Goal: Information Seeking & Learning: Learn about a topic

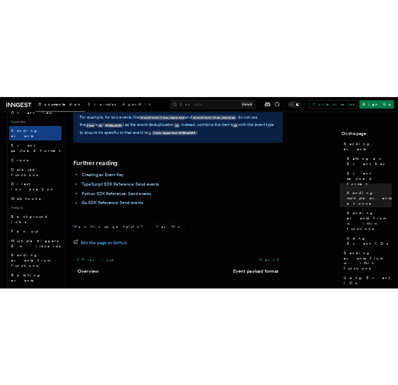
scroll to position [3115, 0]
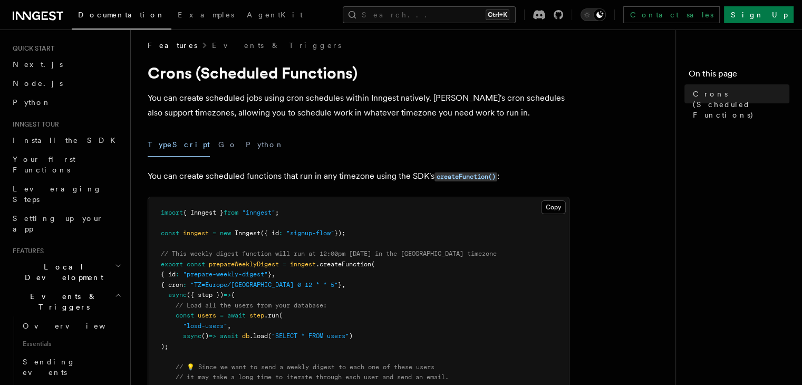
scroll to position [7, 0]
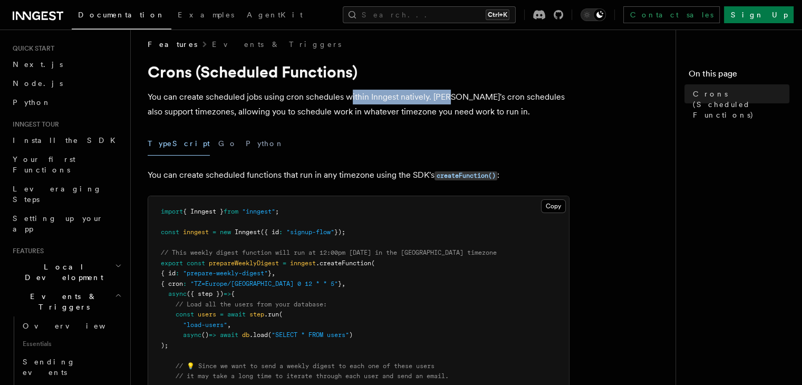
drag, startPoint x: 350, startPoint y: 98, endPoint x: 448, endPoint y: 100, distance: 98.7
click at [448, 100] on p "You can create scheduled jobs using cron schedules within Inngest natively. [PE…" at bounding box center [359, 105] width 422 height 30
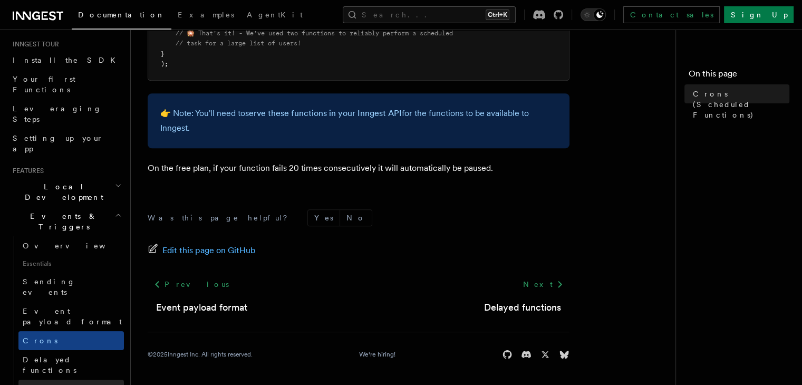
scroll to position [101, 0]
click at [95, 350] on link "Delayed functions" at bounding box center [70, 365] width 105 height 30
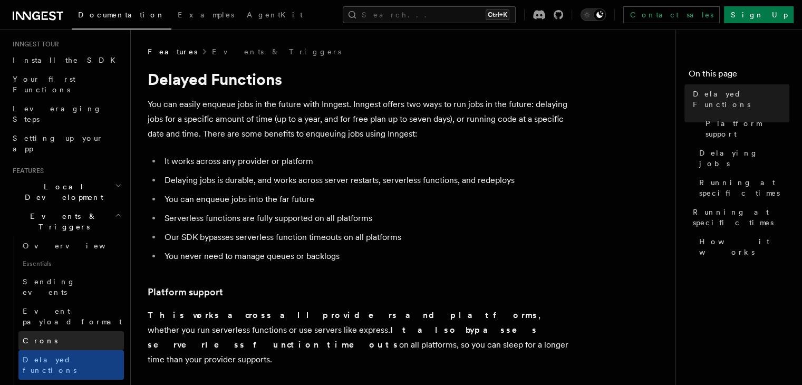
click at [95, 331] on link "Crons" at bounding box center [70, 340] width 105 height 19
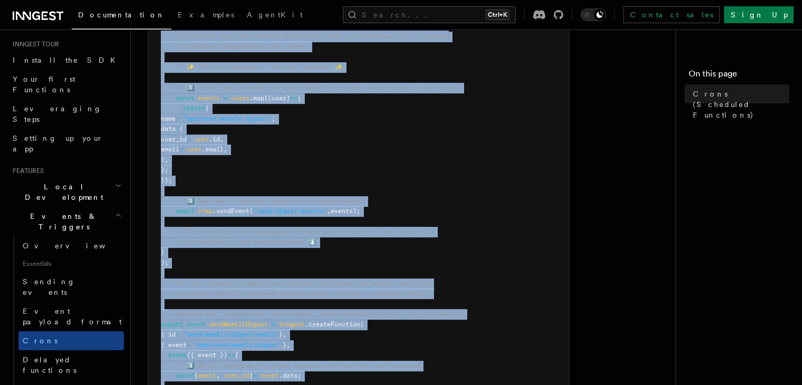
scroll to position [772, 0]
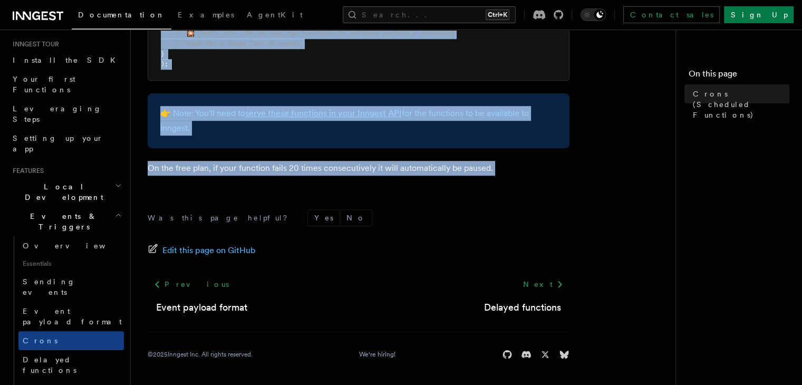
drag, startPoint x: 152, startPoint y: 83, endPoint x: 400, endPoint y: 193, distance: 271.6
copy article "Lorem (Ipsumdolo Sitametco) Adi eli seddoe temporinc utla etdol magn aliquaeni …"
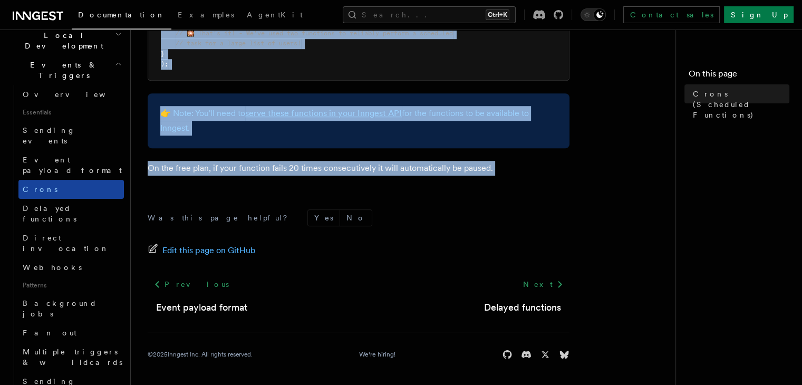
scroll to position [259, 0]
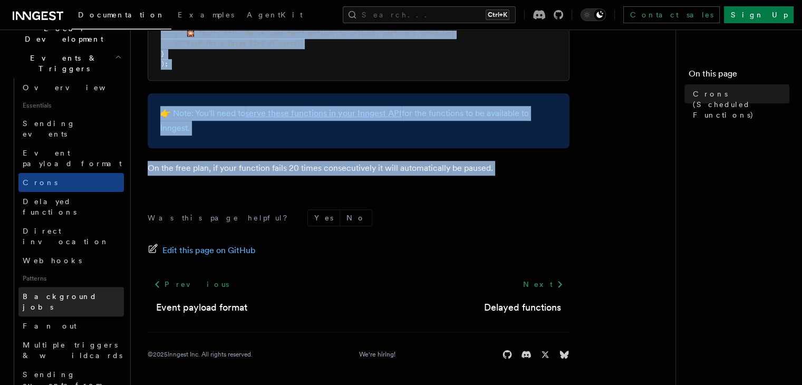
click at [82, 287] on link "Background jobs" at bounding box center [70, 302] width 105 height 30
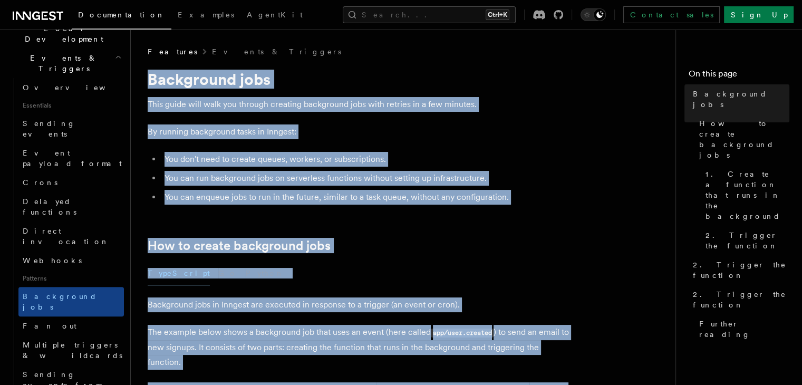
click at [302, 186] on ul "You don't need to create queues, workers, or subscriptions. You can run backgro…" at bounding box center [359, 178] width 422 height 53
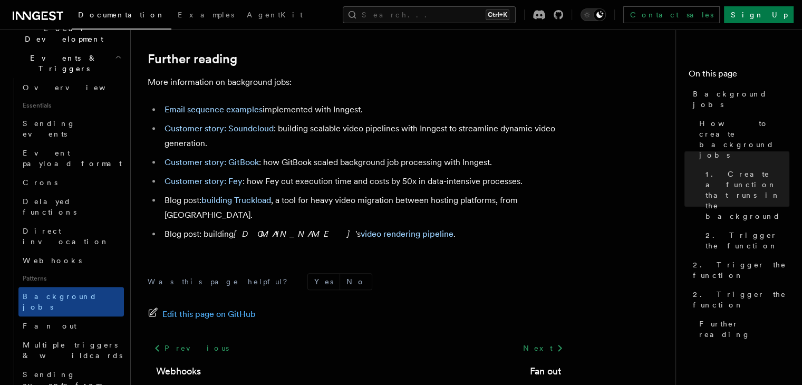
scroll to position [1044, 0]
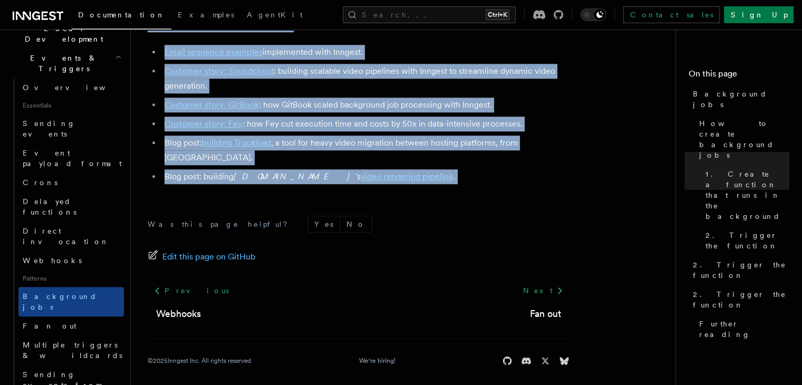
drag, startPoint x: 150, startPoint y: 92, endPoint x: 319, endPoint y: 201, distance: 201.5
copy article "Lore ipsum dolo sita con adipisc elitsedd eiusmodtem inci utla etdolor ma a eni…"
click at [347, 79] on li "Customer story: Soundcloud : building scalable video pipelines with Inngest to …" at bounding box center [365, 79] width 408 height 30
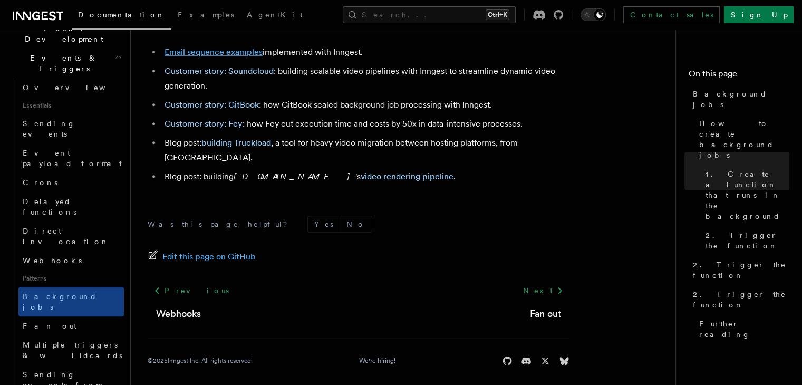
click at [249, 57] on link "Email sequence examples" at bounding box center [214, 52] width 98 height 10
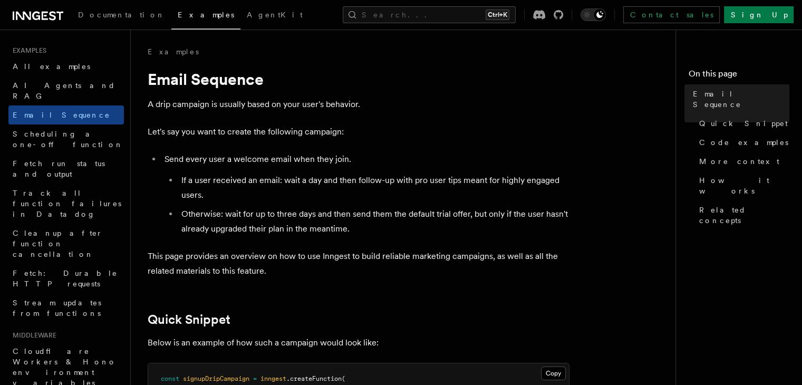
click at [540, 73] on h1 "Email Sequence" at bounding box center [359, 79] width 422 height 19
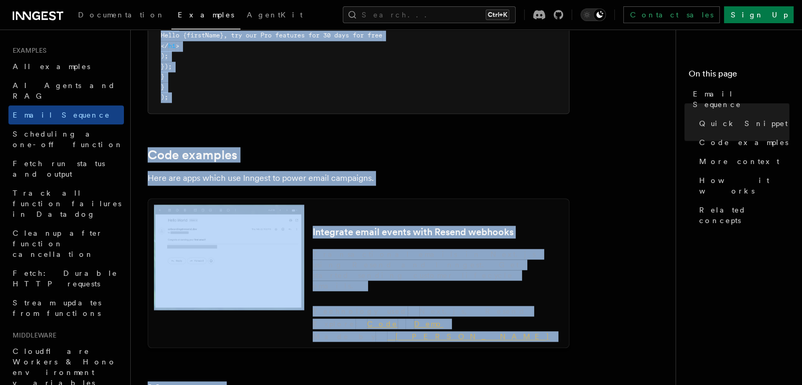
scroll to position [879, 0]
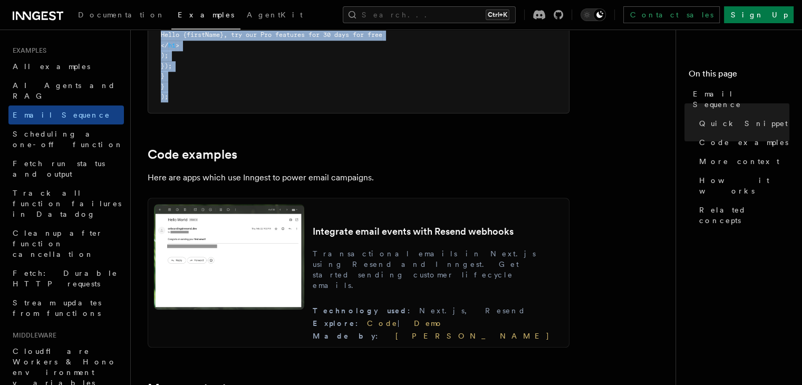
drag, startPoint x: 152, startPoint y: 77, endPoint x: 373, endPoint y: 93, distance: 222.1
click at [373, 93] on article "Examples Email Sequence A drip campaign is usually based on your user's behavio…" at bounding box center [408, 266] width 520 height 2196
copy article "mail Sequence A drip campaign is usually based on your user's behavior. Let's s…"
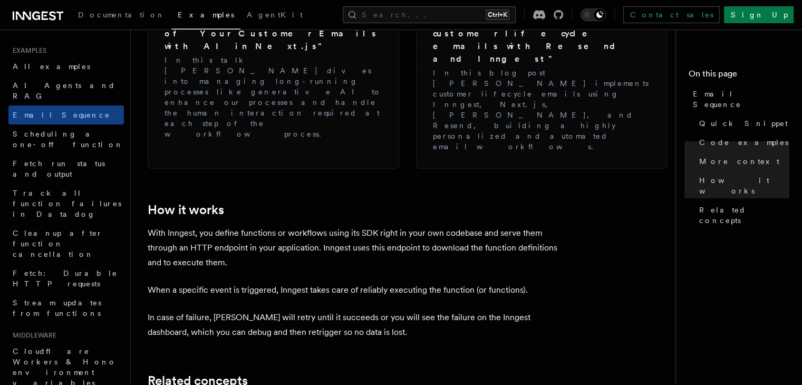
scroll to position [1568, 0]
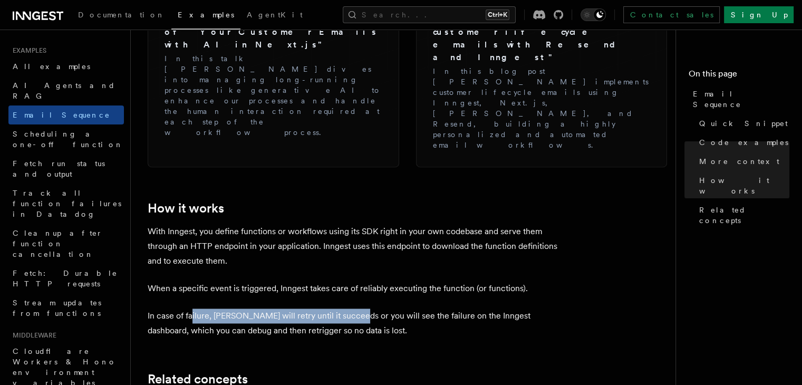
drag, startPoint x: 191, startPoint y: 206, endPoint x: 350, endPoint y: 201, distance: 158.8
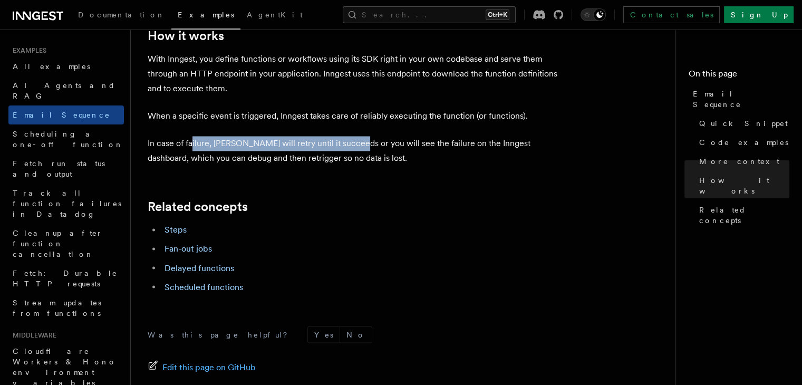
scroll to position [1741, 0]
click at [198, 243] on link "Fan-out jobs" at bounding box center [188, 248] width 47 height 10
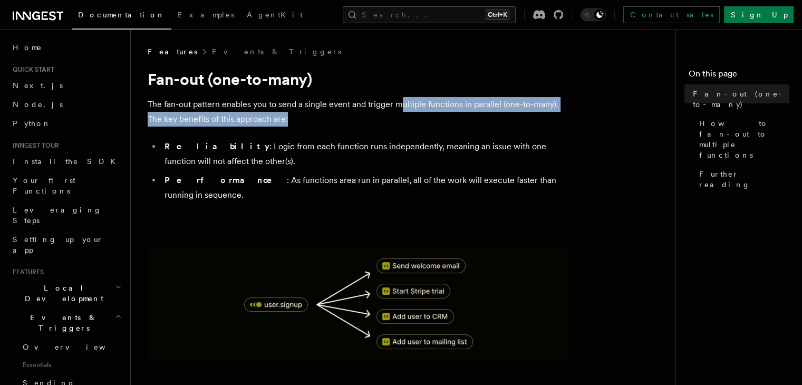
drag, startPoint x: 400, startPoint y: 93, endPoint x: 469, endPoint y: 115, distance: 71.9
click at [385, 123] on p "The fan-out pattern enables you to send a single event and trigger multiple fun…" at bounding box center [359, 112] width 422 height 30
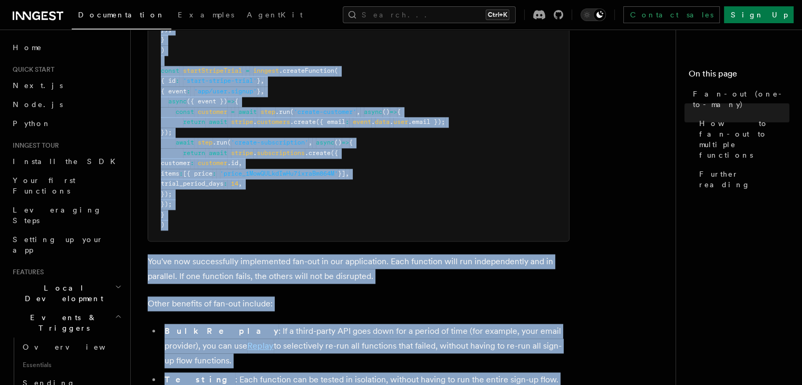
scroll to position [1482, 0]
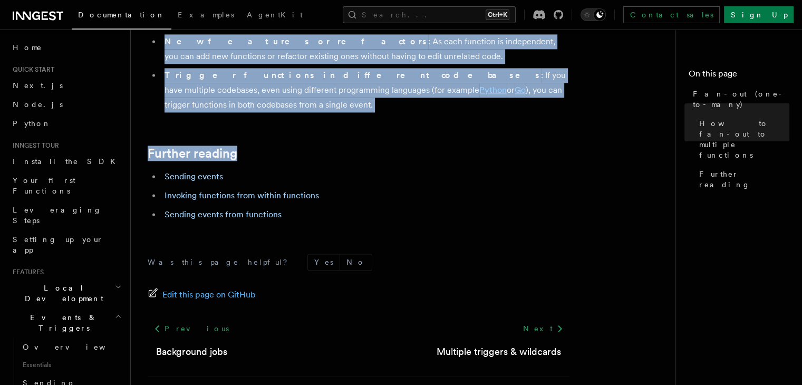
copy article "an-out (one-to-many) The fan-out pattern enables you to send a single event and…"
drag, startPoint x: 153, startPoint y: 78, endPoint x: 563, endPoint y: 71, distance: 409.9
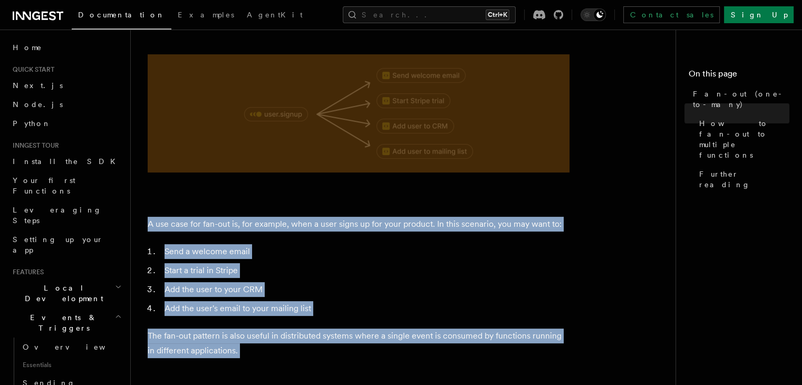
scroll to position [0, 0]
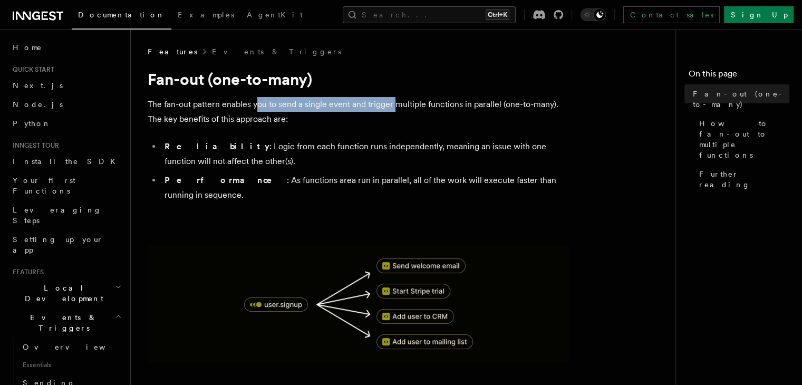
drag, startPoint x: 256, startPoint y: 102, endPoint x: 395, endPoint y: 108, distance: 138.8
click at [395, 108] on p "The fan-out pattern enables you to send a single event and trigger multiple fun…" at bounding box center [359, 112] width 422 height 30
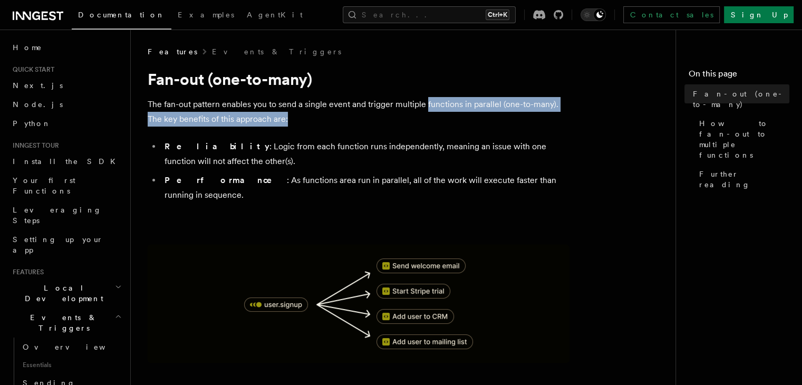
drag, startPoint x: 426, startPoint y: 109, endPoint x: 293, endPoint y: 122, distance: 133.6
click at [293, 122] on p "The fan-out pattern enables you to send a single event and trigger multiple fun…" at bounding box center [359, 112] width 422 height 30
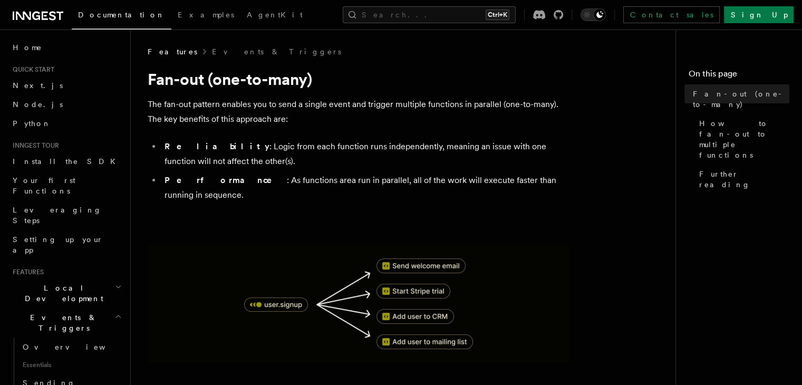
click at [227, 143] on li "Reliability : Logic from each function runs independently, meaning an issue wit…" at bounding box center [365, 154] width 408 height 30
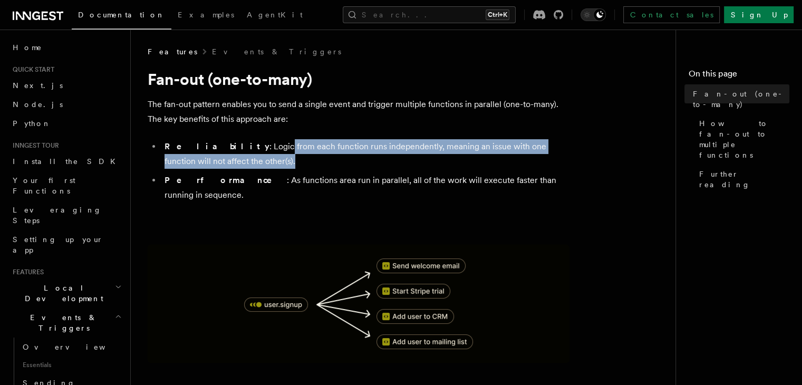
drag, startPoint x: 227, startPoint y: 143, endPoint x: 291, endPoint y: 165, distance: 68.1
click at [291, 165] on li "Reliability : Logic from each function runs independently, meaning an issue wit…" at bounding box center [365, 154] width 408 height 30
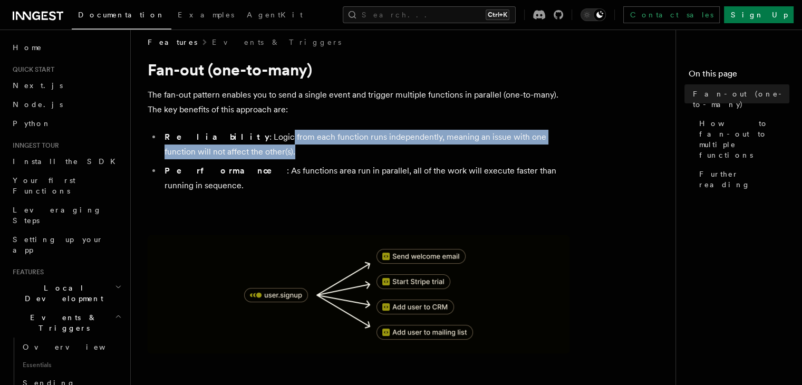
scroll to position [11, 0]
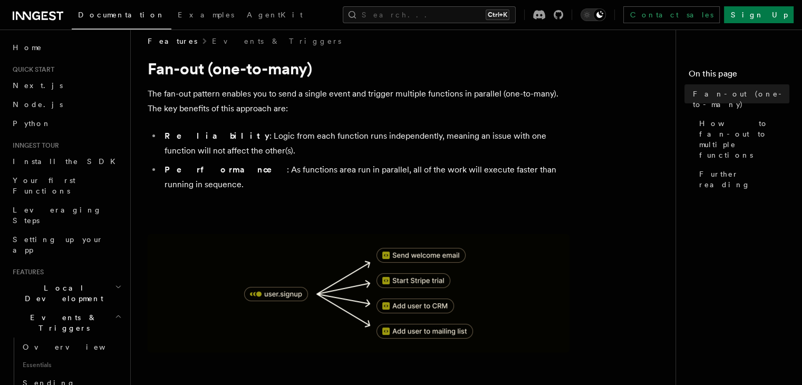
click at [291, 165] on li "Performance : As functions area run in parallel, all of the work will execute f…" at bounding box center [365, 177] width 408 height 30
drag, startPoint x: 223, startPoint y: 167, endPoint x: 332, endPoint y: 170, distance: 109.2
click at [332, 170] on li "Performance : As functions area run in parallel, all of the work will execute f…" at bounding box center [365, 177] width 408 height 30
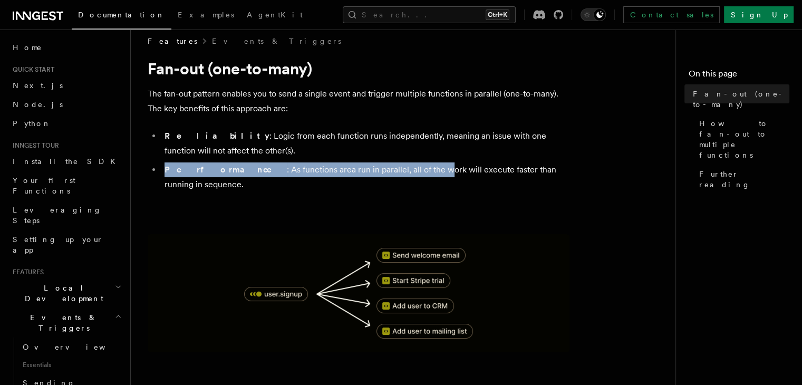
drag, startPoint x: 379, startPoint y: 168, endPoint x: 498, endPoint y: 152, distance: 120.3
click at [498, 152] on ul "Reliability : Logic from each function runs independently, meaning an issue wit…" at bounding box center [359, 160] width 422 height 63
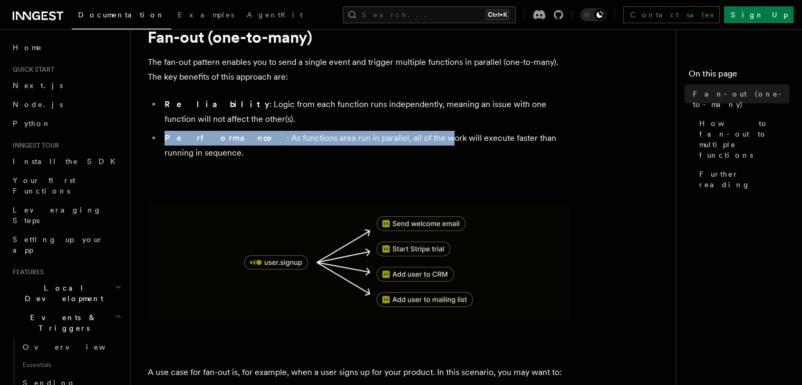
scroll to position [45, 0]
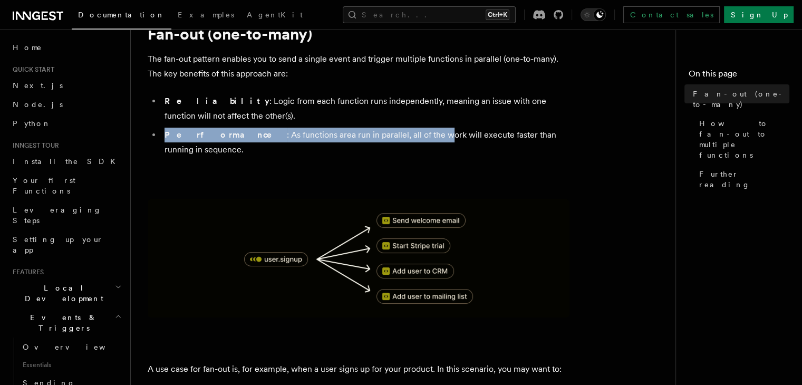
click at [469, 207] on img at bounding box center [359, 258] width 422 height 118
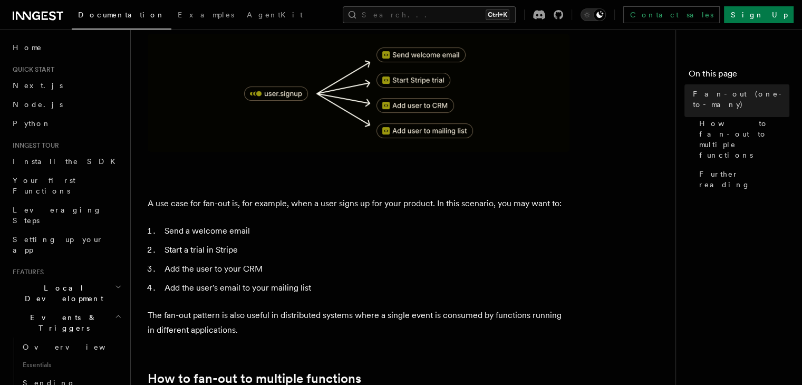
scroll to position [214, 0]
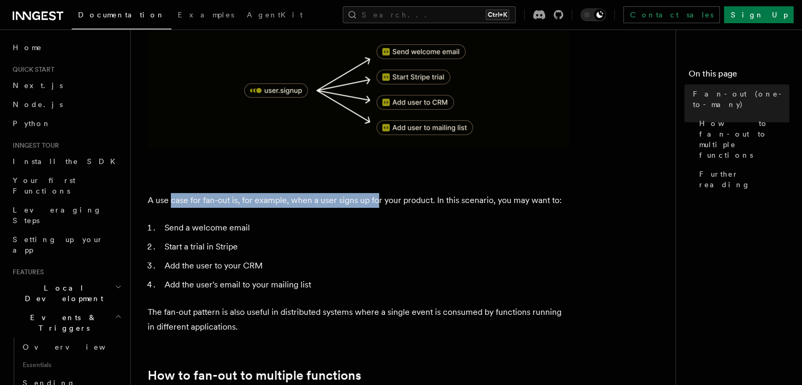
drag, startPoint x: 172, startPoint y: 186, endPoint x: 379, endPoint y: 190, distance: 206.3
click at [379, 193] on p "A use case for fan-out is, for example, when a user signs up for your product. …" at bounding box center [359, 200] width 422 height 15
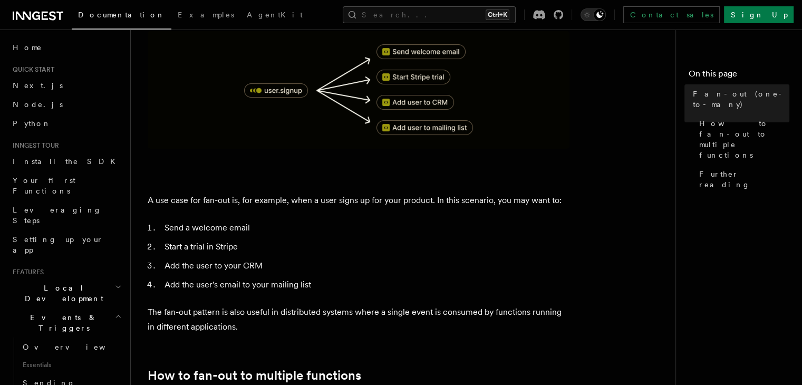
click at [289, 239] on li "Start a trial in Stripe" at bounding box center [365, 246] width 408 height 15
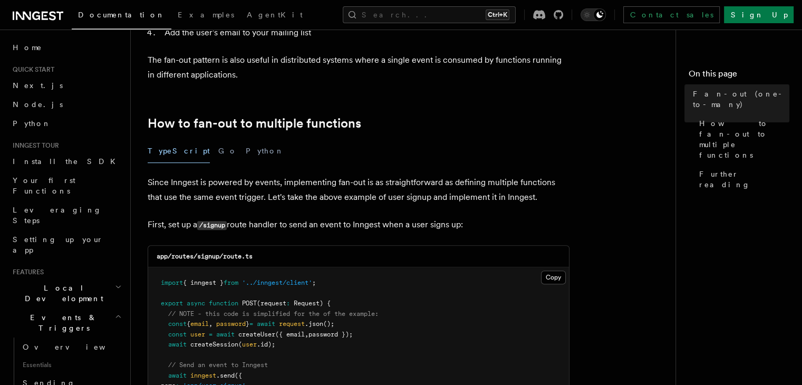
scroll to position [467, 0]
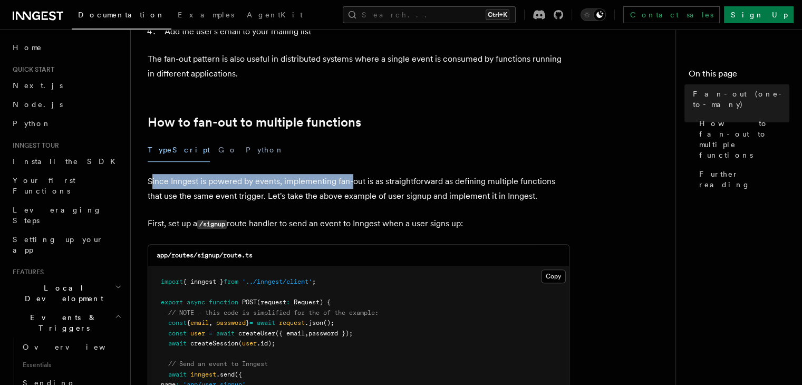
drag, startPoint x: 153, startPoint y: 165, endPoint x: 352, endPoint y: 155, distance: 199.1
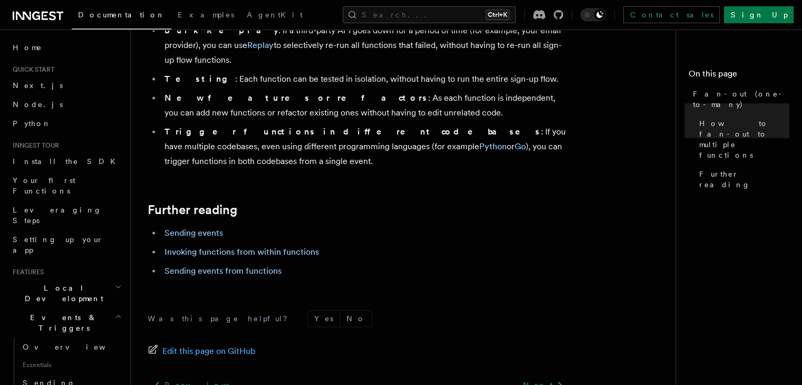
scroll to position [1482, 0]
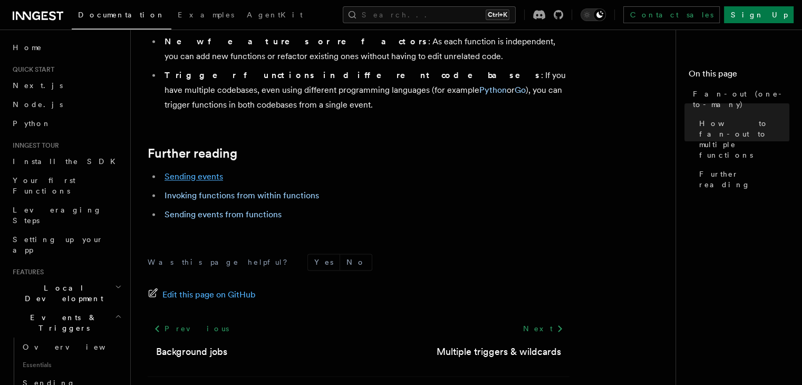
click at [188, 171] on link "Sending events" at bounding box center [194, 176] width 59 height 10
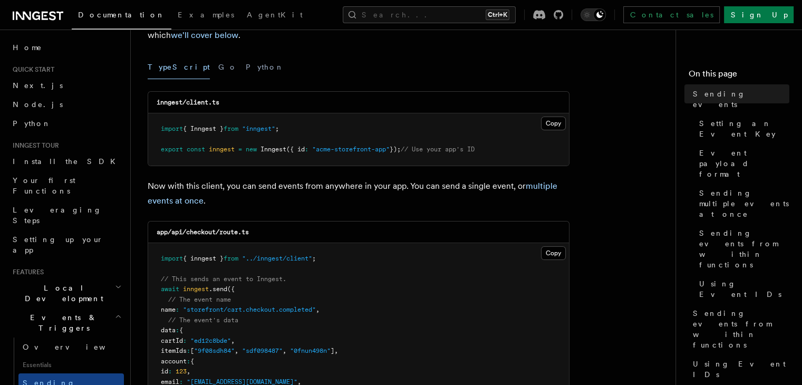
scroll to position [128, 0]
